Goal: Check status: Check status

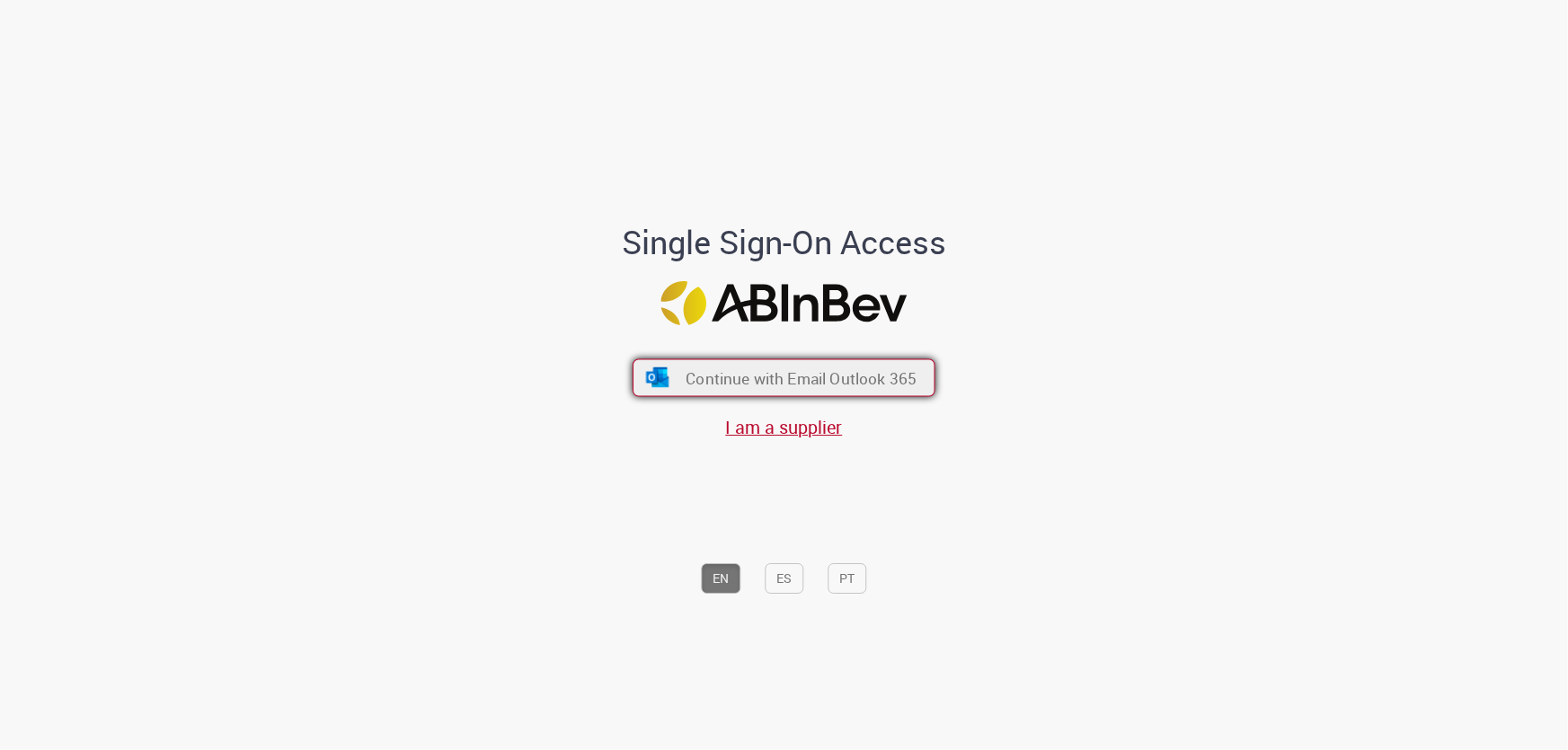
click at [695, 379] on span "Continue with Email Outlook 365" at bounding box center [801, 377] width 231 height 21
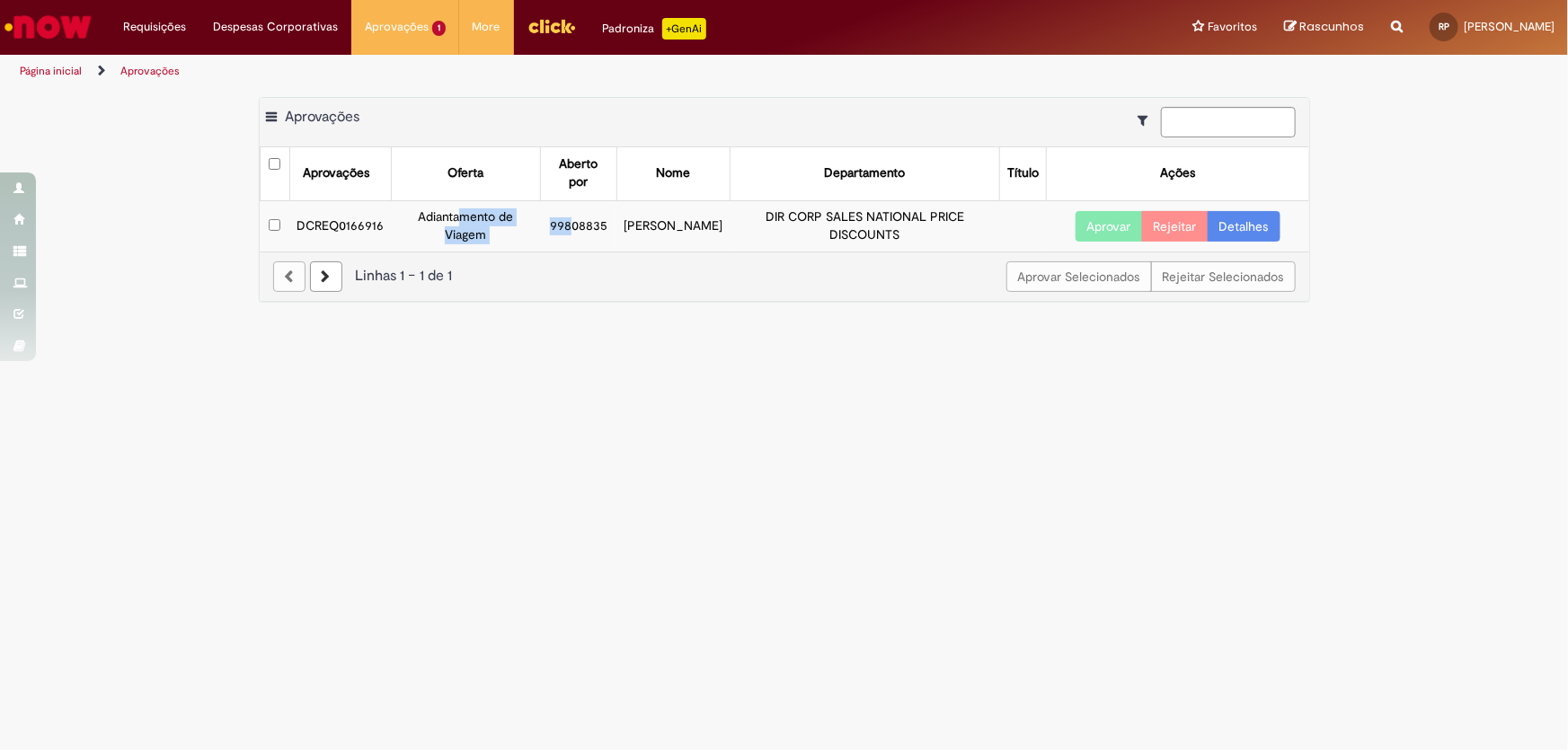
drag, startPoint x: 457, startPoint y: 222, endPoint x: 647, endPoint y: 223, distance: 190.0
click at [602, 223] on tr "DCREQ0166916 Adiantamento de Viagem 99808835 Gustavo Zerbetti DIR CORP SALES NA…" at bounding box center [784, 225] width 1050 height 50
drag, startPoint x: 770, startPoint y: 208, endPoint x: 912, endPoint y: 253, distance: 149.0
click at [911, 252] on div "Exportar como PDF Exportar como Excel Exportar como CSV Aprovações Aprovações O…" at bounding box center [784, 199] width 1052 height 205
click at [476, 184] on th "Oferta" at bounding box center [466, 173] width 149 height 53
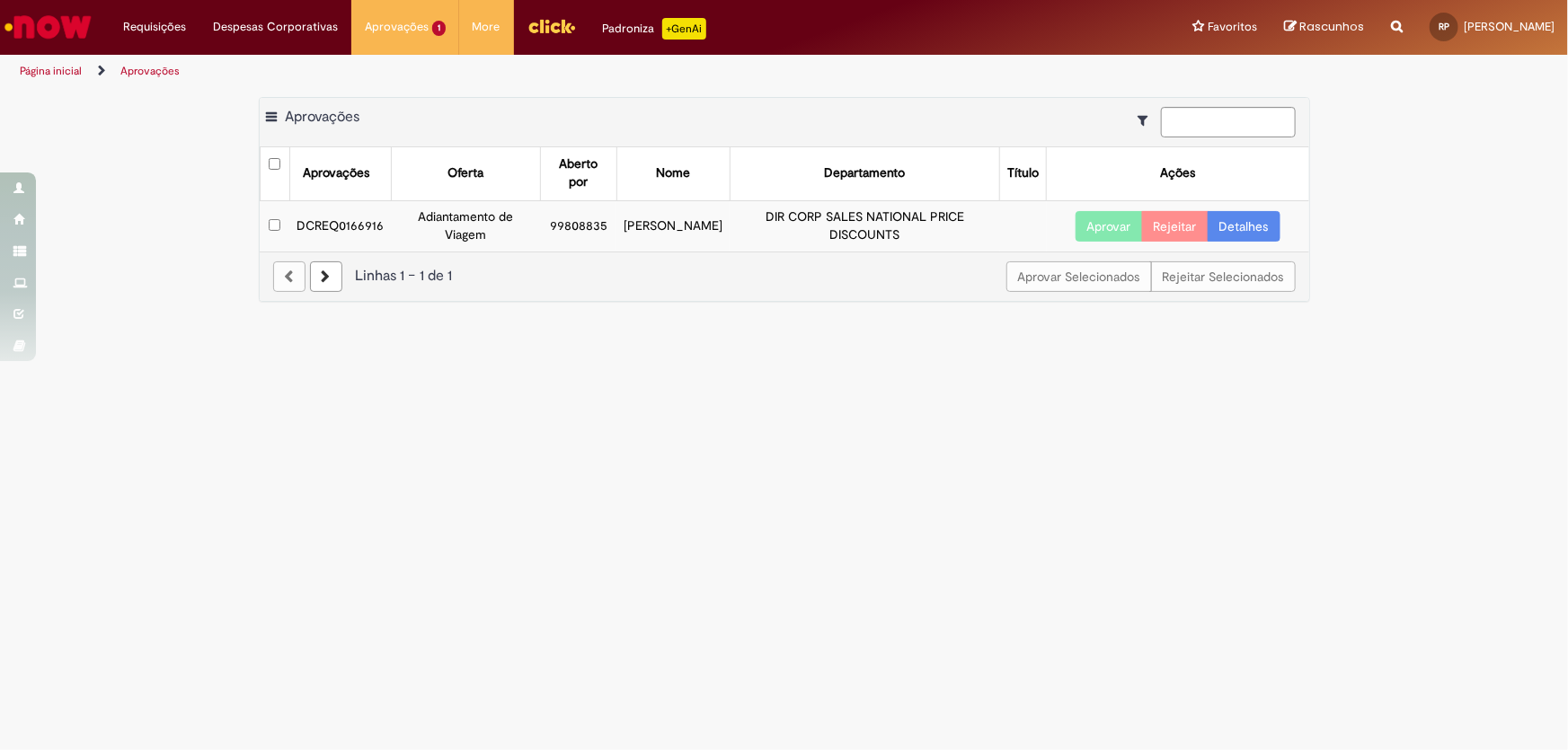
drag, startPoint x: 839, startPoint y: 214, endPoint x: 915, endPoint y: 254, distance: 85.9
click at [915, 254] on div "Exportar como PDF Exportar como Excel Exportar como CSV Aprovações Aprovações O…" at bounding box center [784, 199] width 1052 height 205
click at [1241, 232] on link "Detalhes" at bounding box center [1244, 226] width 72 height 30
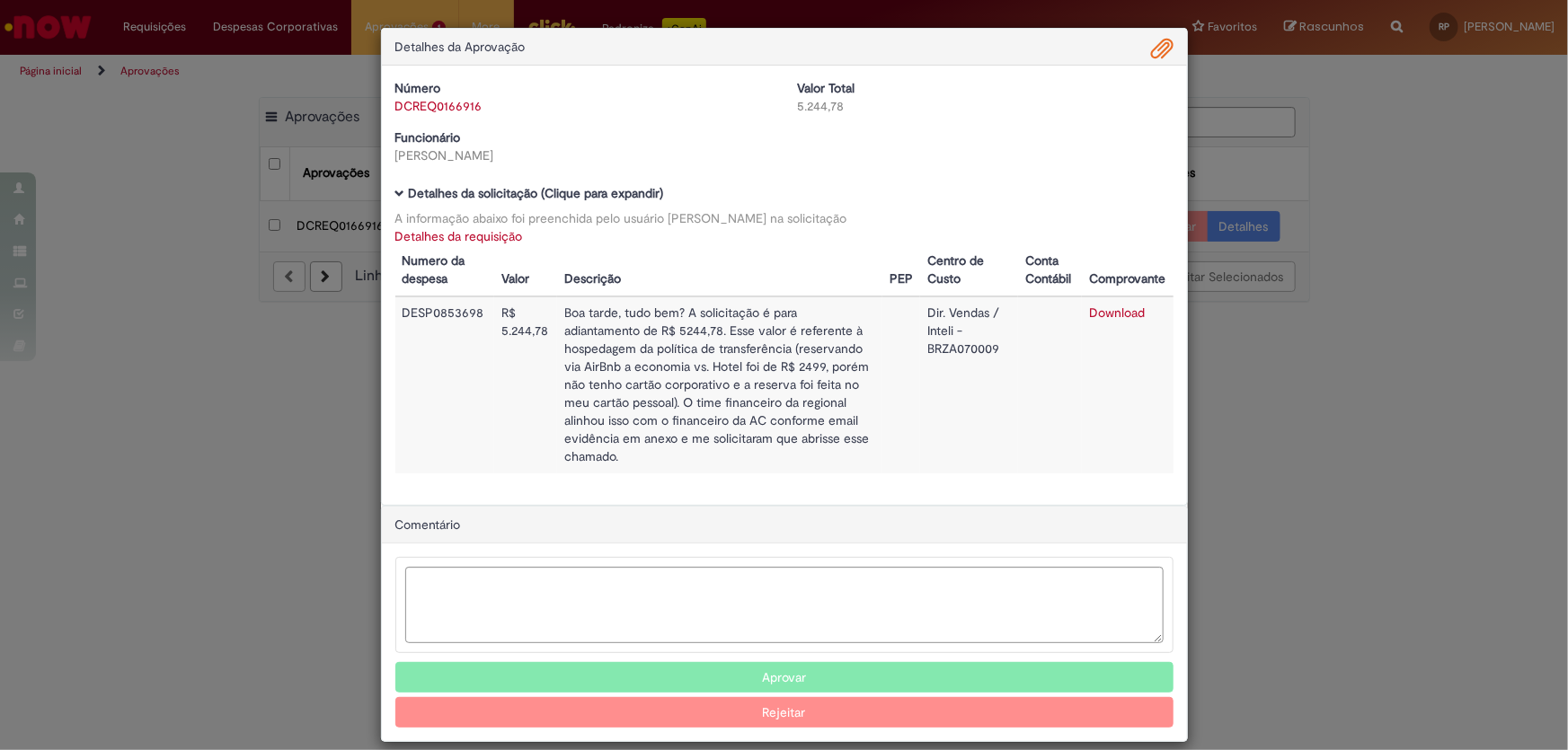
click at [579, 314] on td "Boa tarde, tudo bem? A solicitação é para adiantamento de R$ 5244,78. Esse valo…" at bounding box center [720, 385] width 325 height 177
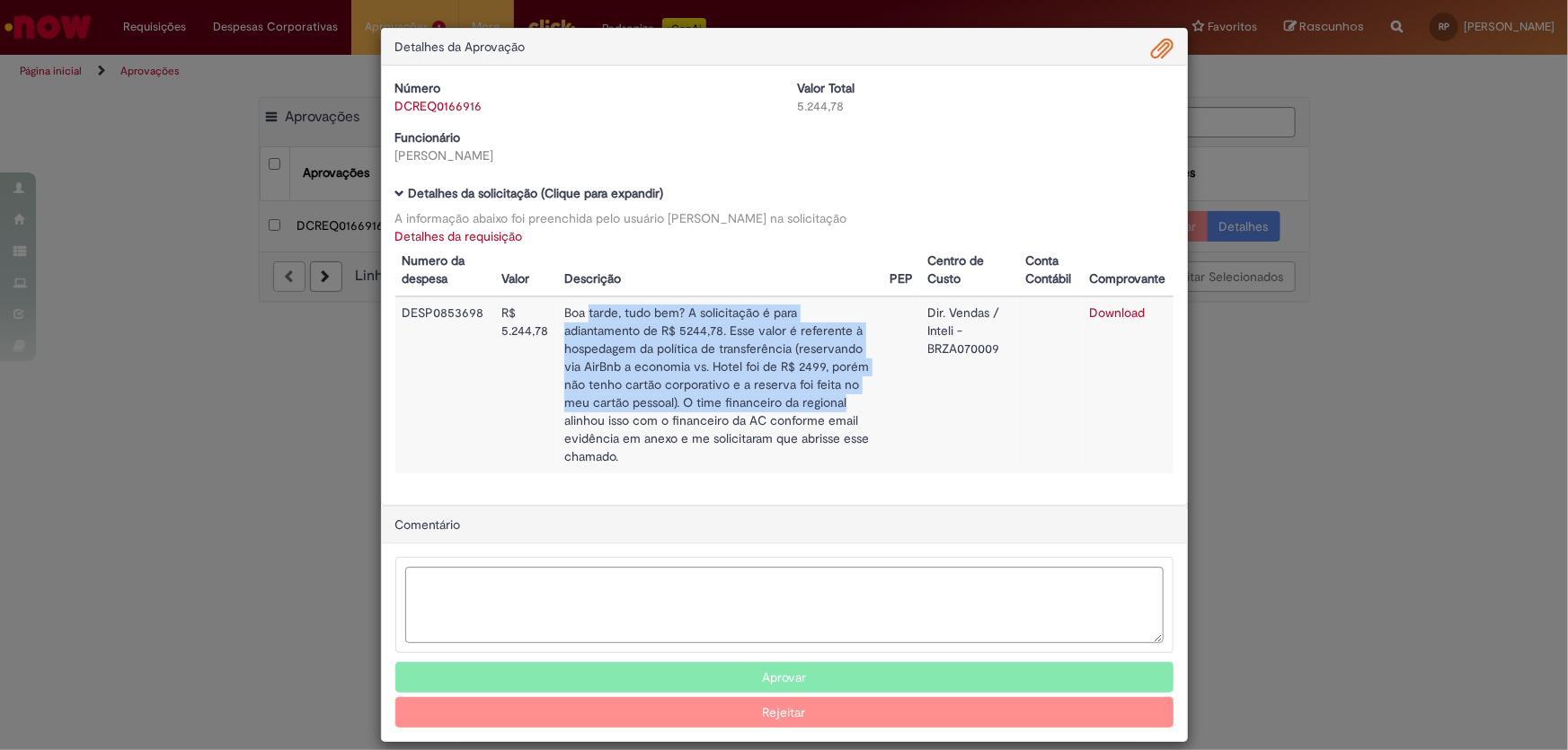
drag, startPoint x: 602, startPoint y: 308, endPoint x: 804, endPoint y: 402, distance: 222.8
click at [804, 402] on td "Boa tarde, tudo bem? A solicitação é para adiantamento de R$ 5244,78. Esse valo…" at bounding box center [720, 385] width 325 height 177
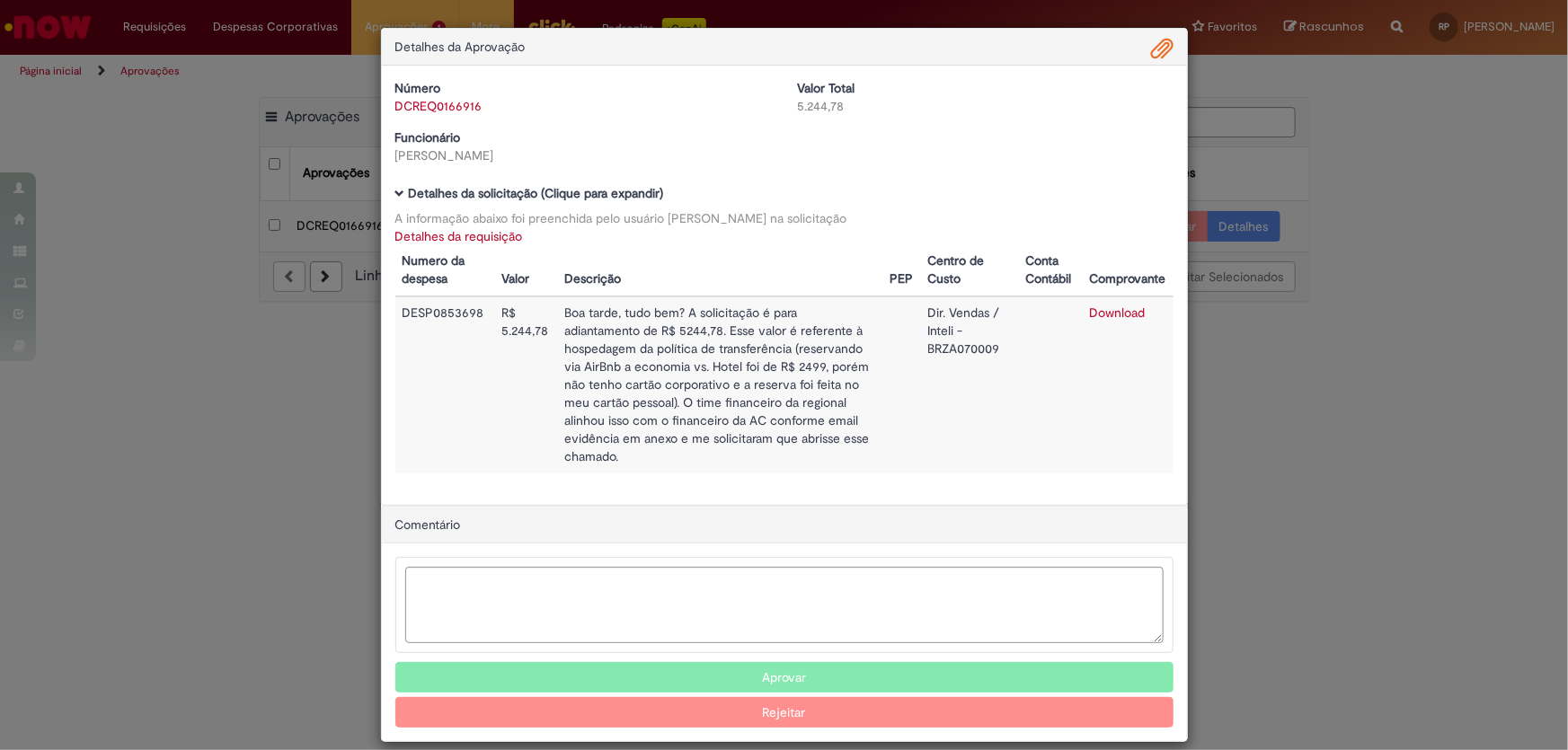
click at [785, 459] on td "Boa tarde, tudo bem? A solicitação é para adiantamento de R$ 5244,78. Esse valo…" at bounding box center [720, 385] width 325 height 177
